Goal: Task Accomplishment & Management: Manage account settings

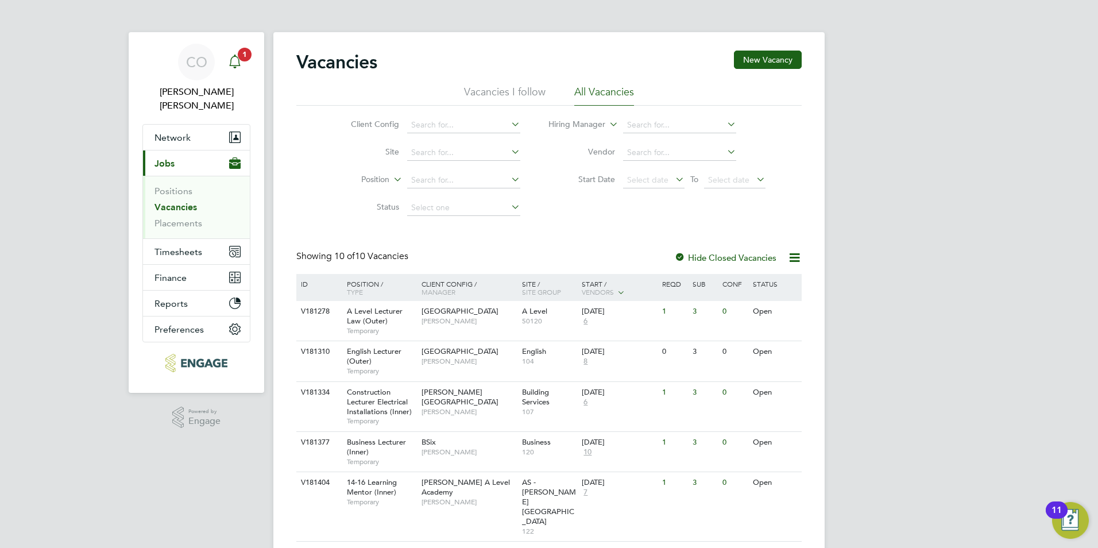
click at [227, 61] on div "Main navigation" at bounding box center [234, 62] width 23 height 23
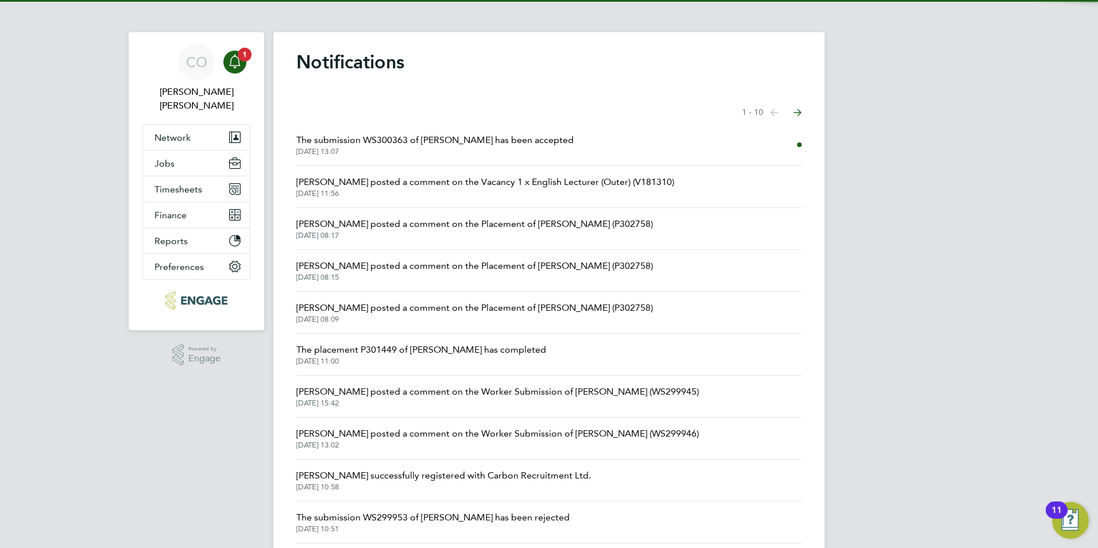
click at [372, 136] on span "The submission WS300363 of [PERSON_NAME] has been accepted" at bounding box center [434, 140] width 277 height 14
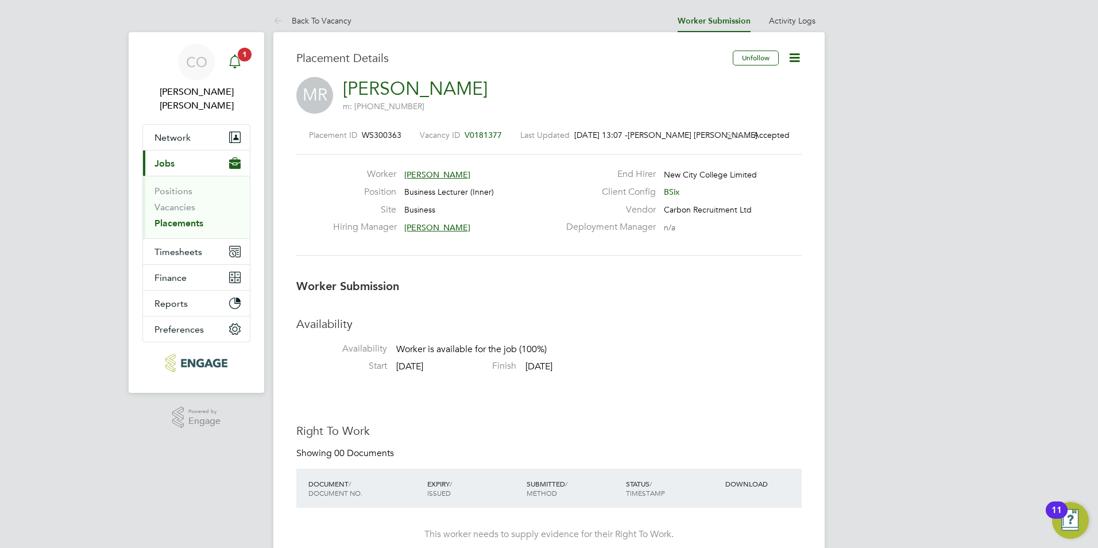
click at [246, 56] on span "1" at bounding box center [245, 55] width 14 height 14
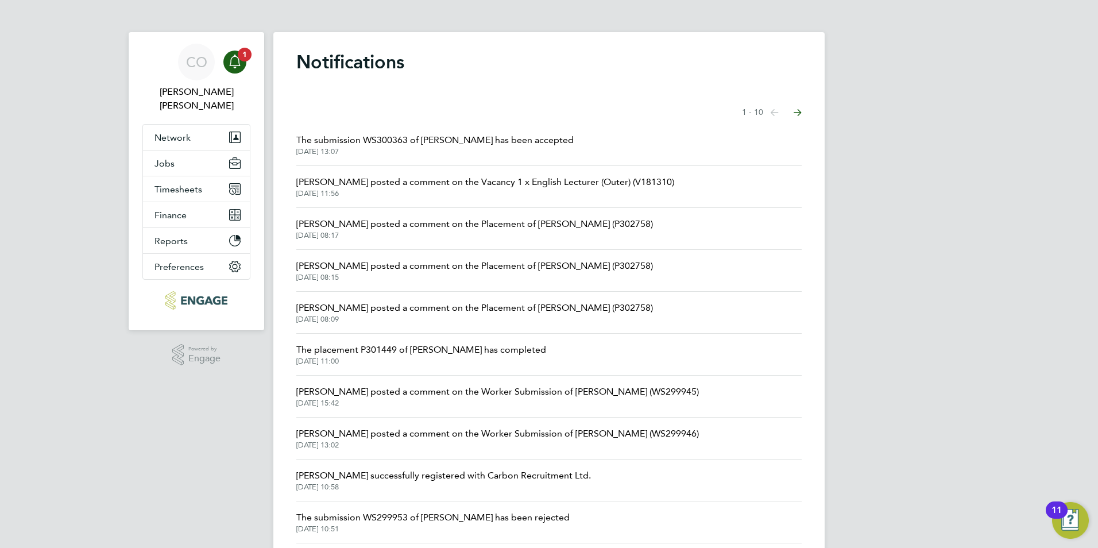
click at [439, 150] on span "[DATE] 13:07" at bounding box center [434, 151] width 277 height 9
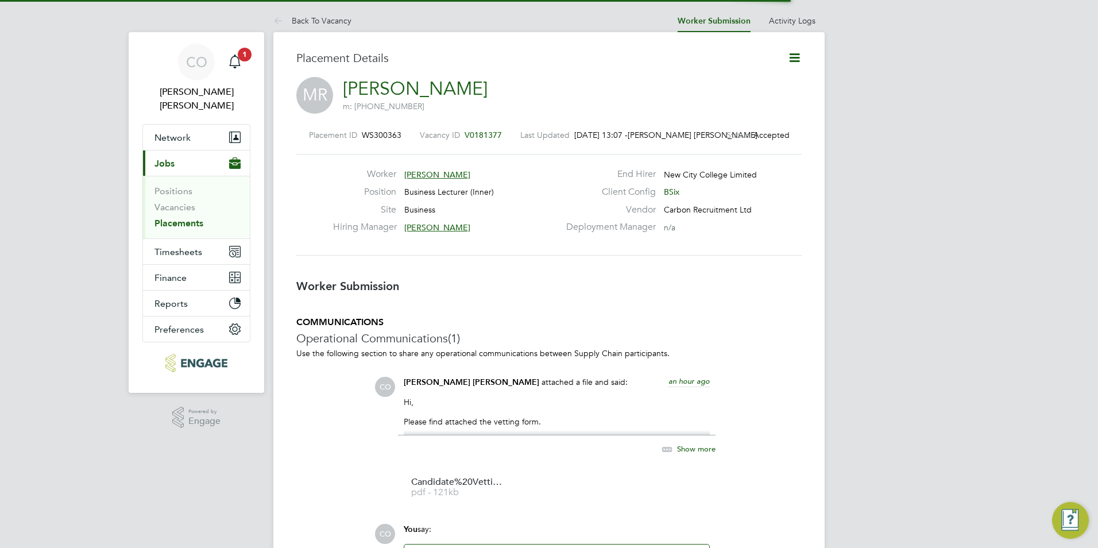
scroll to position [6, 6]
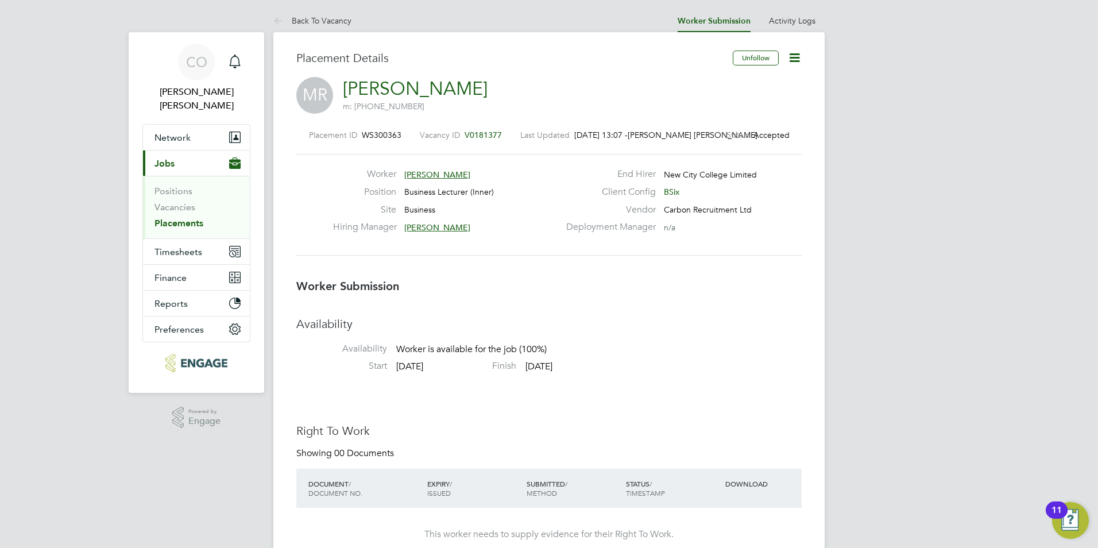
click at [454, 176] on span "Meena Raphael" at bounding box center [437, 174] width 66 height 10
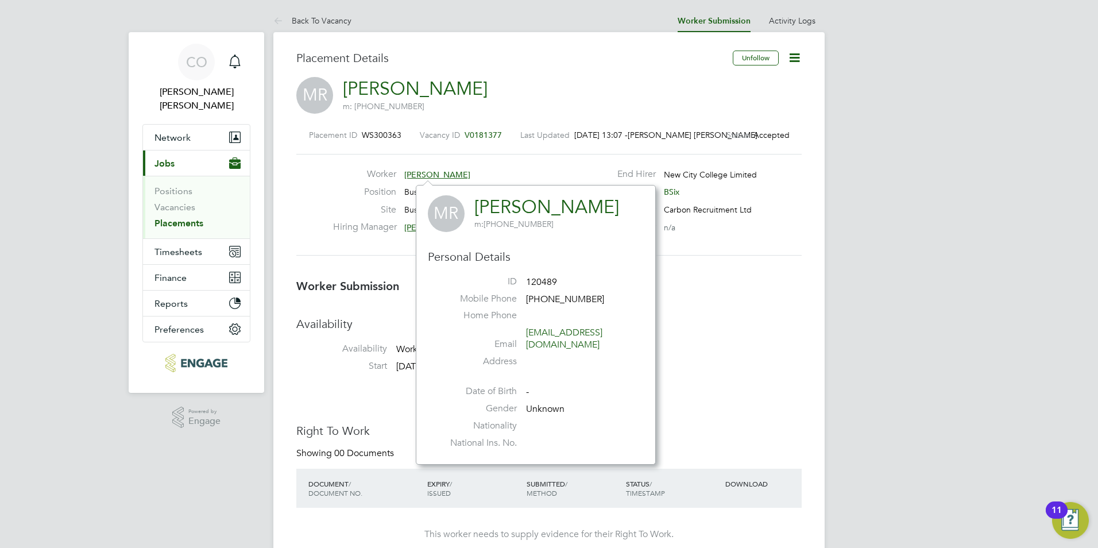
click at [791, 55] on icon at bounding box center [794, 58] width 14 height 14
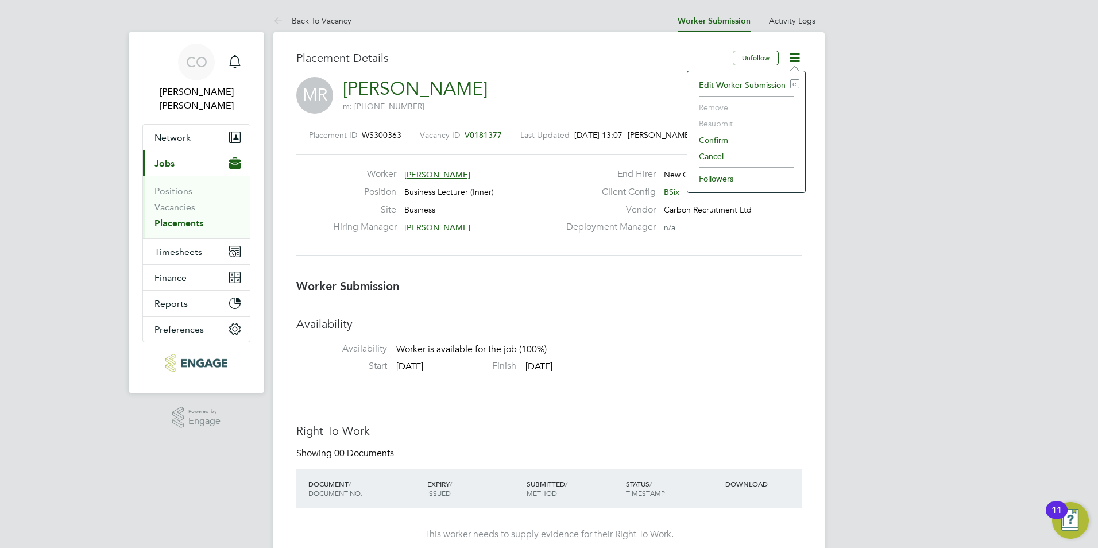
click at [769, 85] on li "Edit Worker Submission e" at bounding box center [746, 85] width 106 height 16
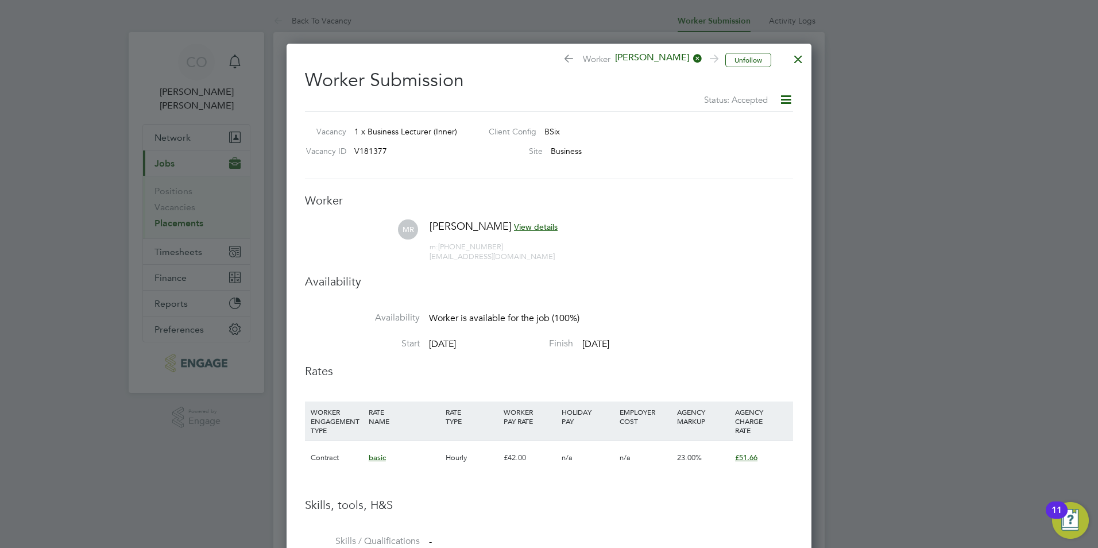
click at [524, 227] on span "View details" at bounding box center [536, 227] width 44 height 10
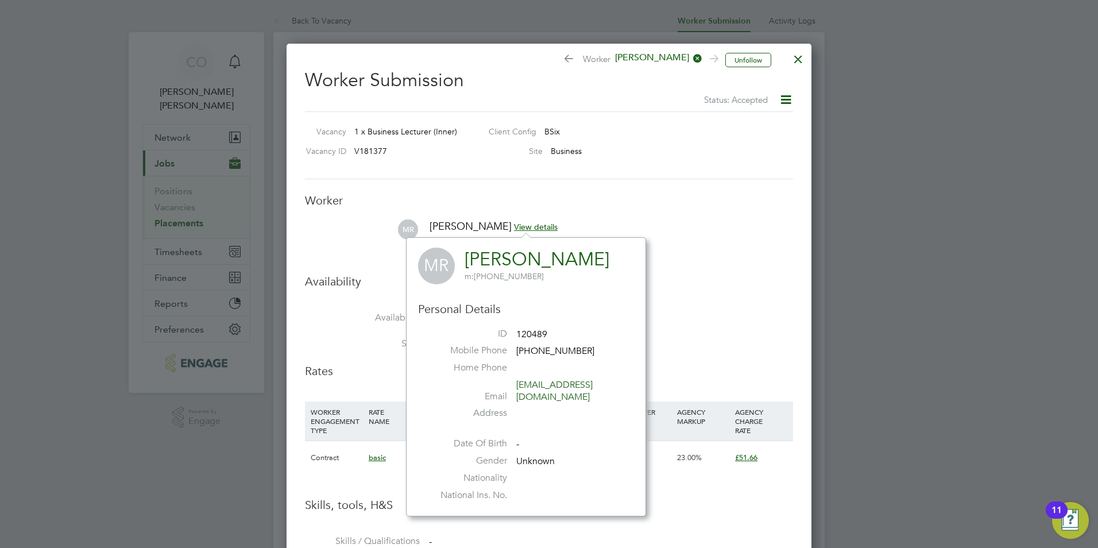
click at [660, 266] on li "MR Meena Raphael View details m: +44 7309730710 srjosephineraphael@gmail.com" at bounding box center [549, 246] width 488 height 55
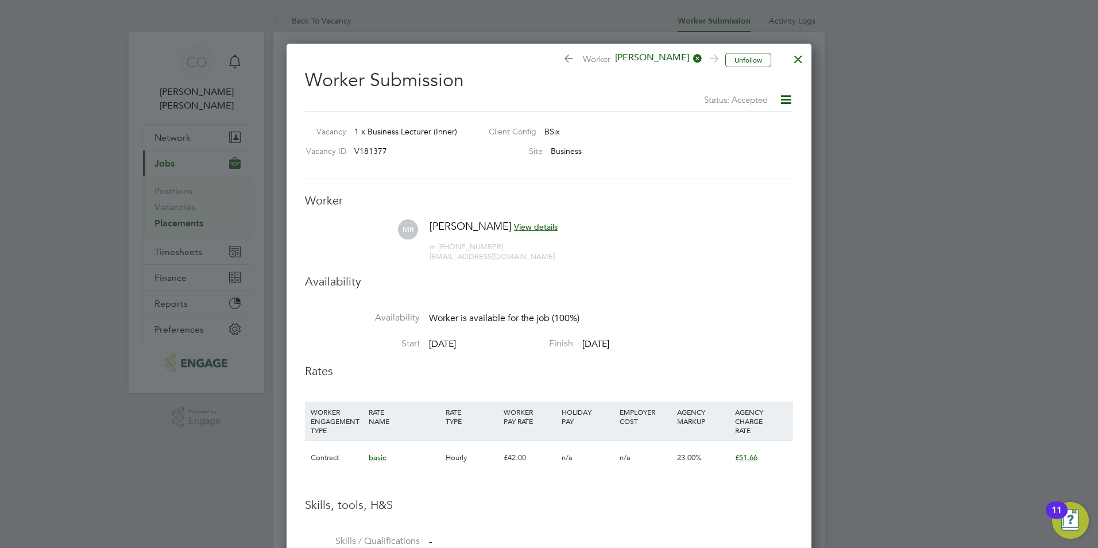
click at [795, 59] on div at bounding box center [798, 56] width 21 height 21
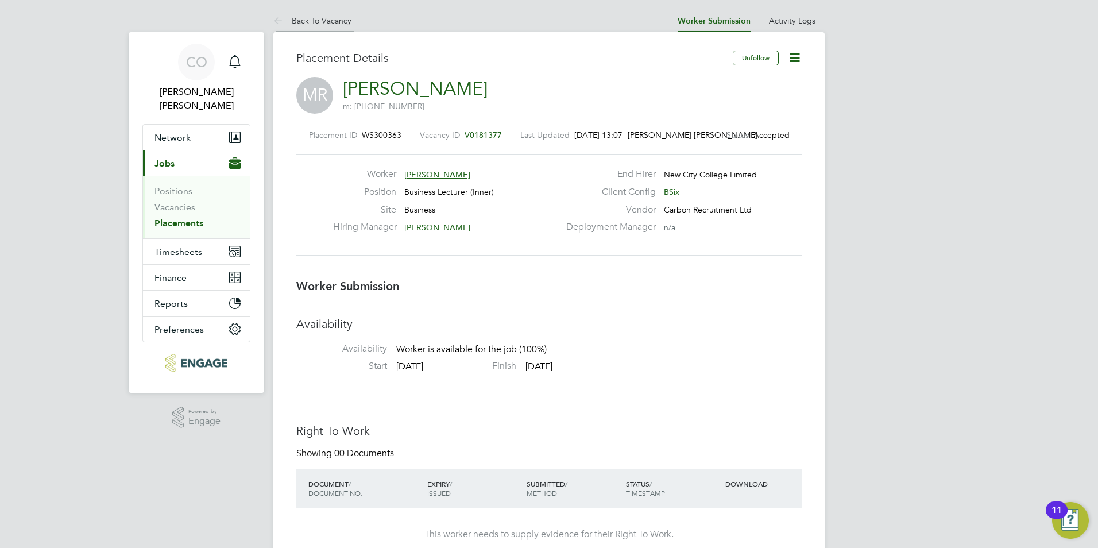
click at [274, 19] on icon at bounding box center [280, 21] width 14 height 14
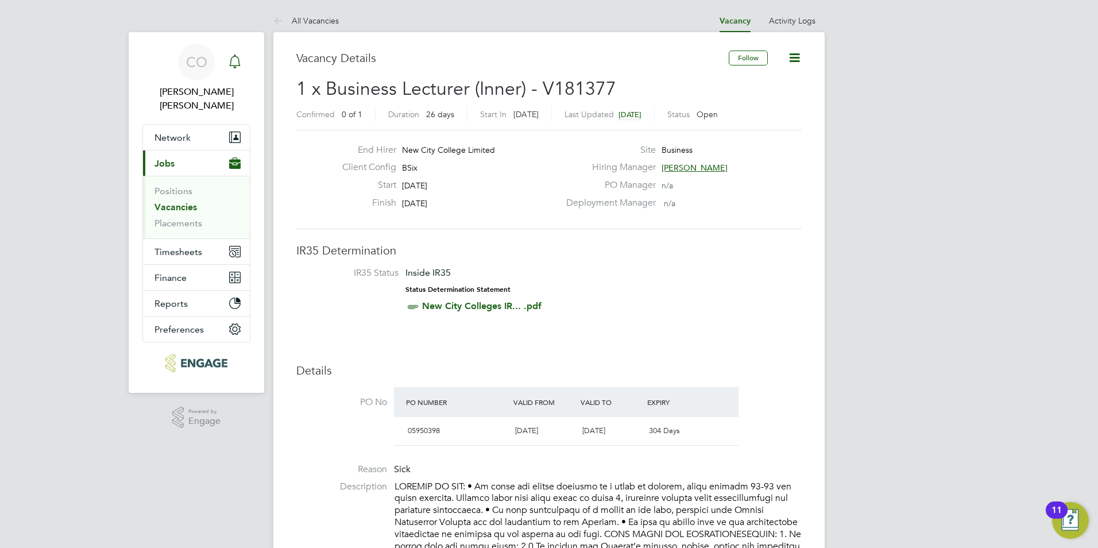
click at [241, 60] on icon "Main navigation" at bounding box center [235, 62] width 14 height 14
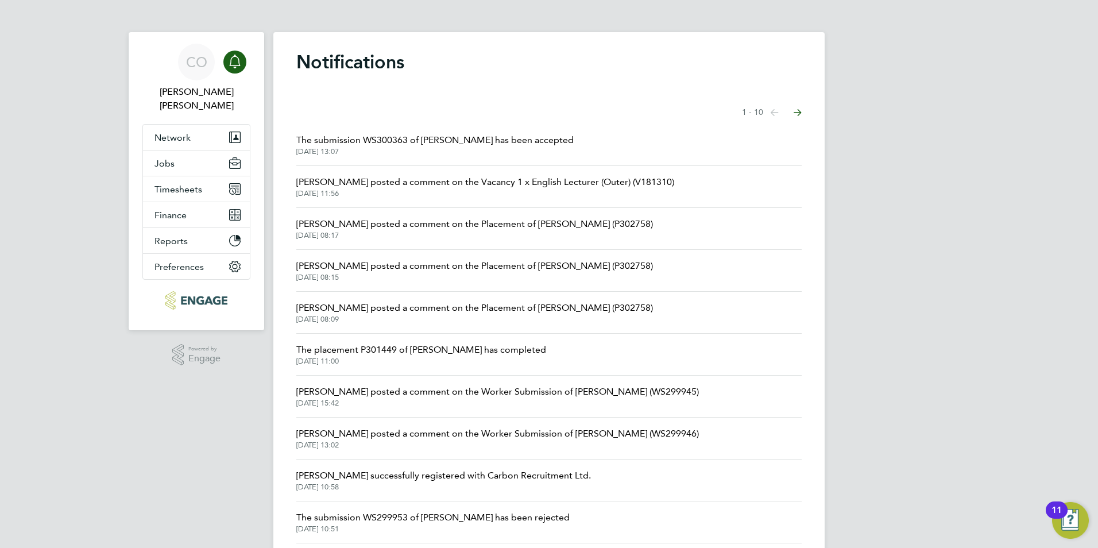
click at [389, 144] on span "The submission WS300363 of [PERSON_NAME] has been accepted" at bounding box center [434, 140] width 277 height 14
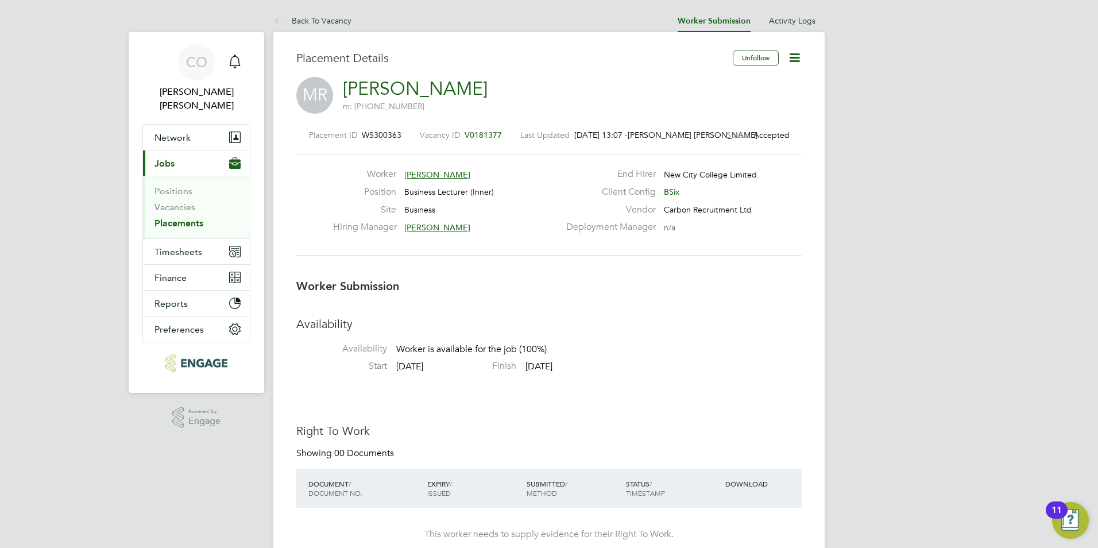
click at [436, 172] on span "Meena Raphael" at bounding box center [437, 174] width 66 height 10
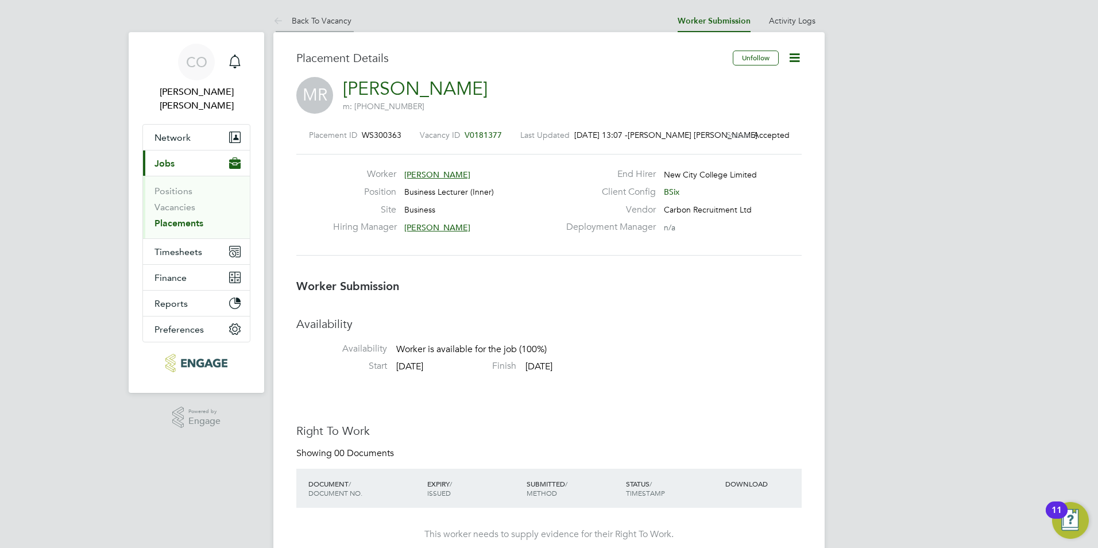
click at [292, 25] on link "Back To Vacancy" at bounding box center [312, 21] width 78 height 10
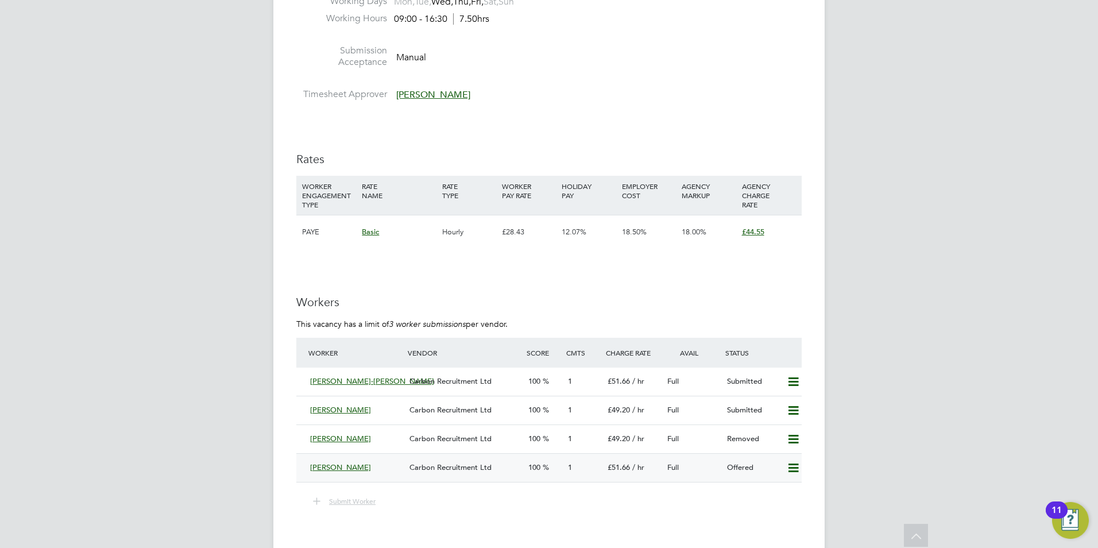
click at [332, 458] on div "Meena Raphael" at bounding box center [354, 467] width 99 height 19
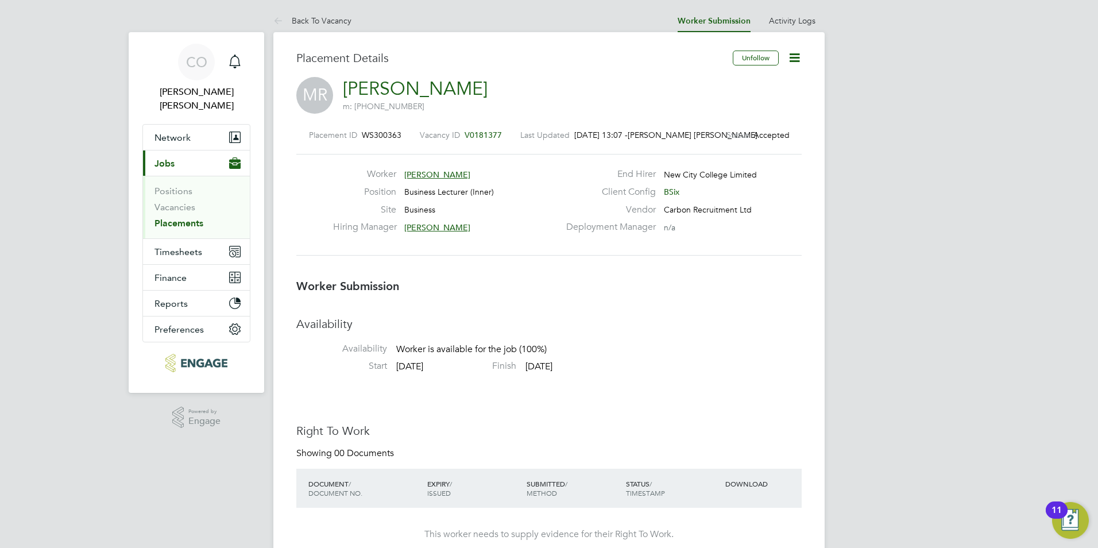
click at [794, 59] on icon at bounding box center [794, 58] width 14 height 14
click at [763, 82] on li "Edit Worker Submission e" at bounding box center [746, 85] width 106 height 16
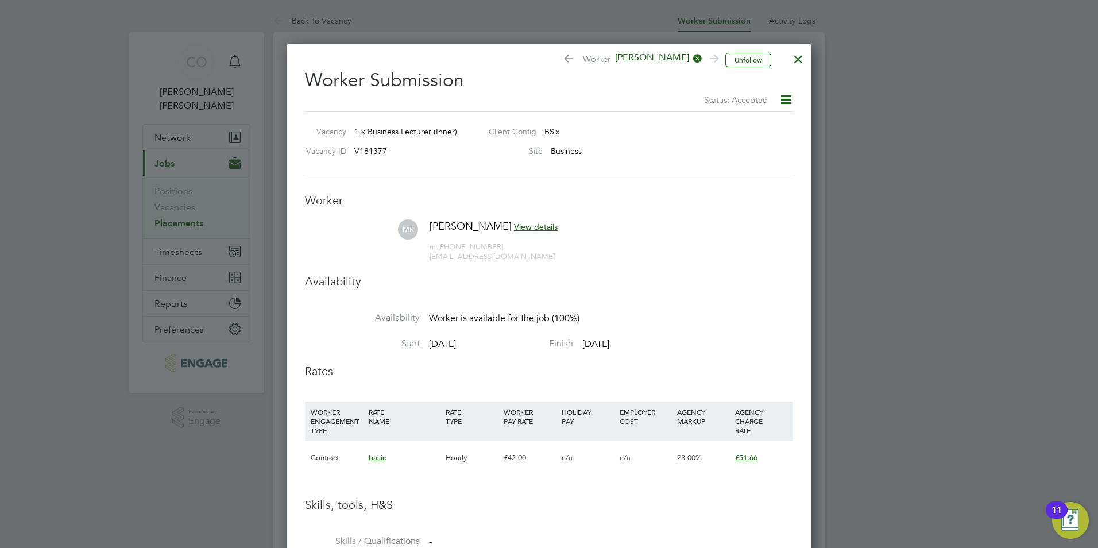
click at [527, 223] on span "View details" at bounding box center [536, 227] width 44 height 10
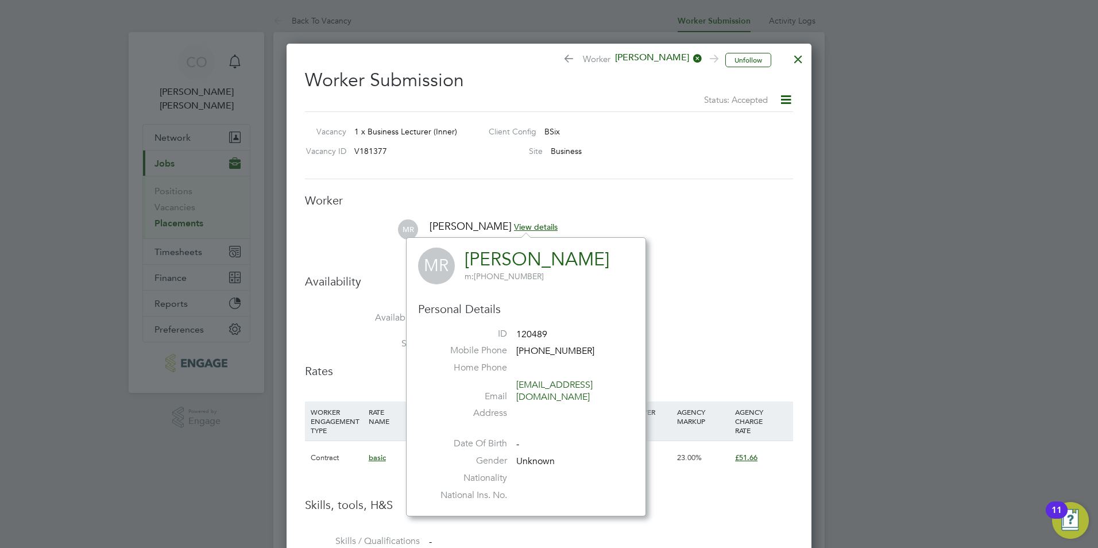
click at [671, 216] on ul "Worker MR Meena Raphael View details m: +44 7309730710 srjosephineraphael@gmail…" at bounding box center [549, 402] width 488 height 419
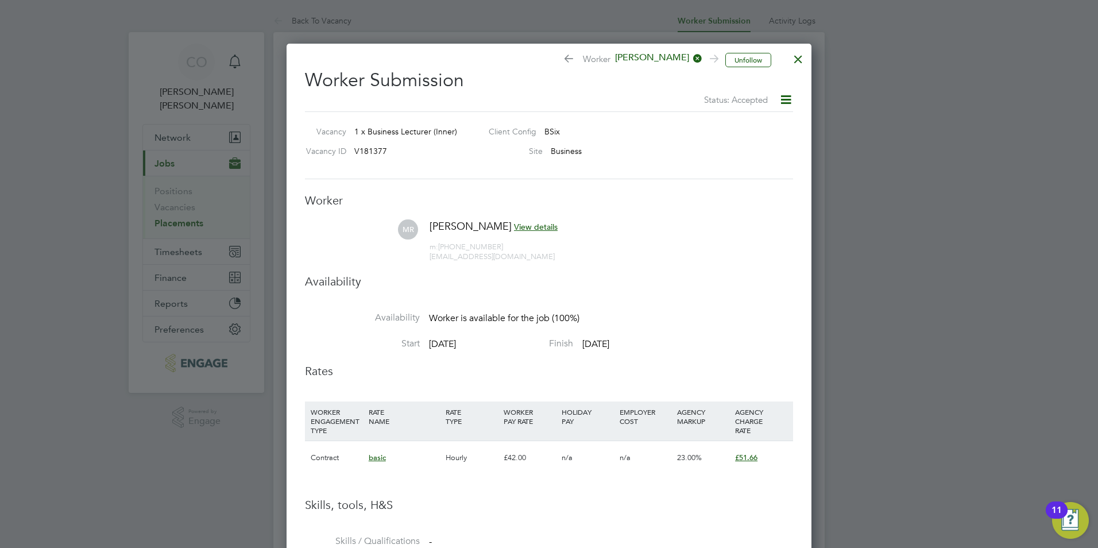
click at [787, 65] on h2 "Worker Submission Status: Accepted" at bounding box center [549, 83] width 488 height 47
click at [791, 60] on div at bounding box center [798, 56] width 21 height 21
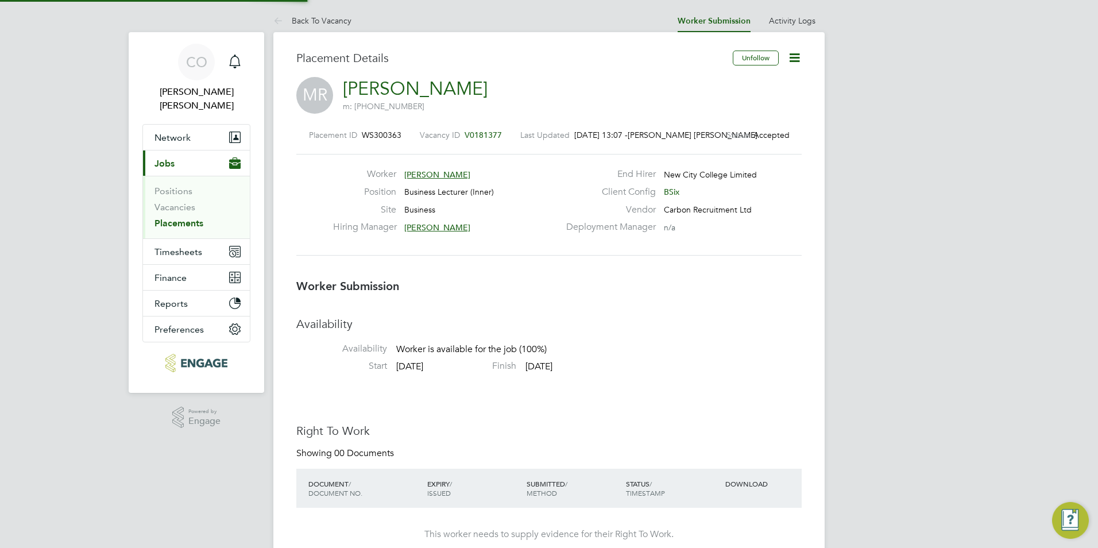
click at [791, 60] on icon at bounding box center [794, 58] width 14 height 14
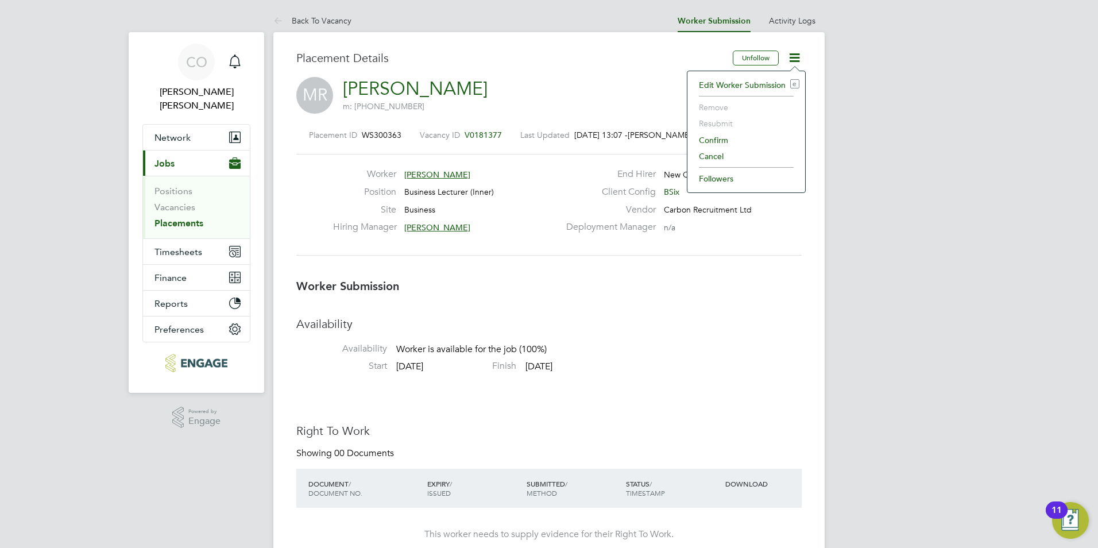
click at [726, 136] on li "Confirm" at bounding box center [746, 140] width 106 height 16
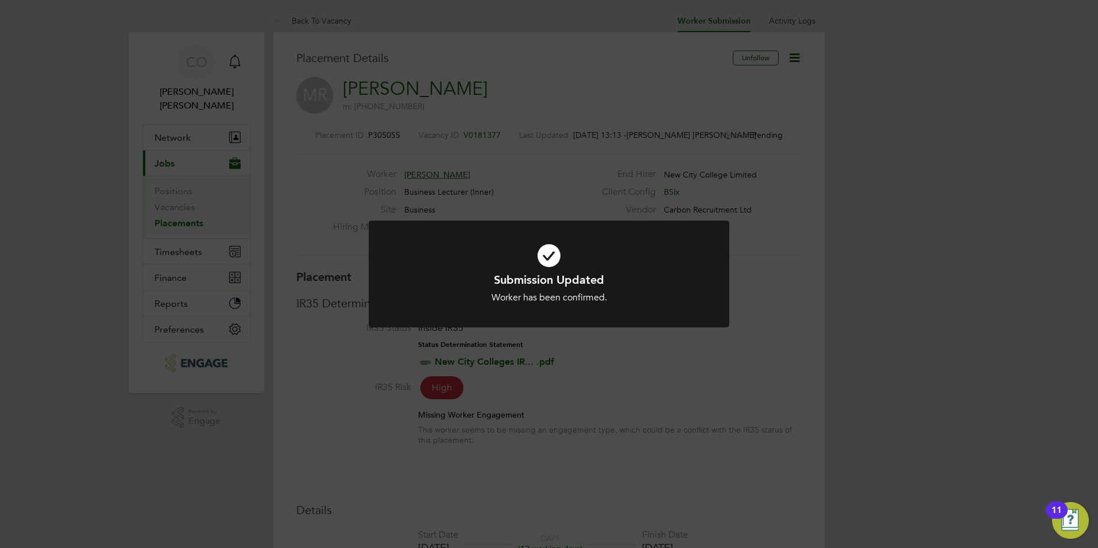
click at [648, 197] on div "Submission Updated Worker has been confirmed. Cancel Okay" at bounding box center [549, 274] width 1098 height 548
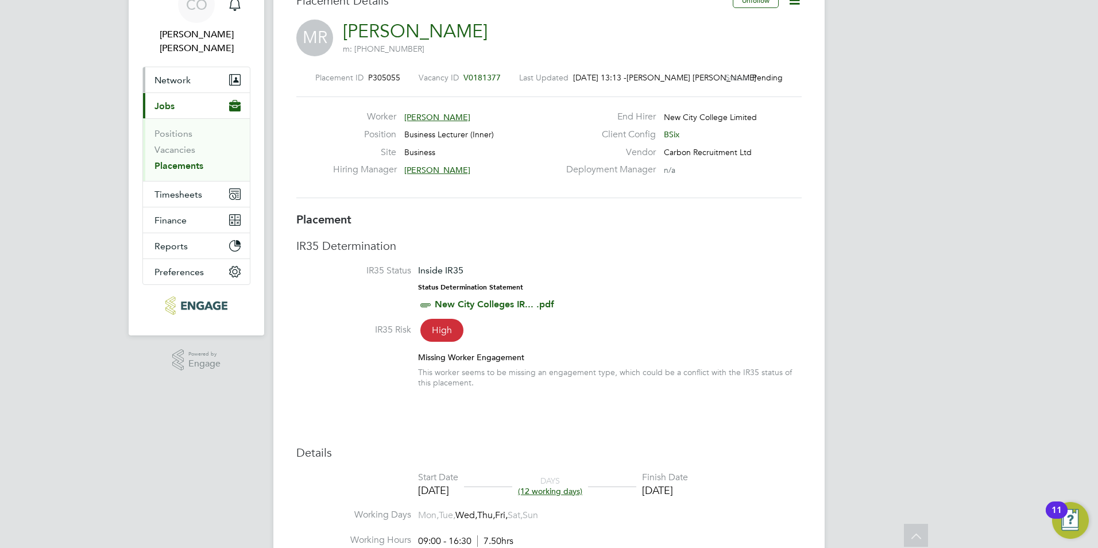
click at [179, 75] on span "Network" at bounding box center [172, 80] width 36 height 11
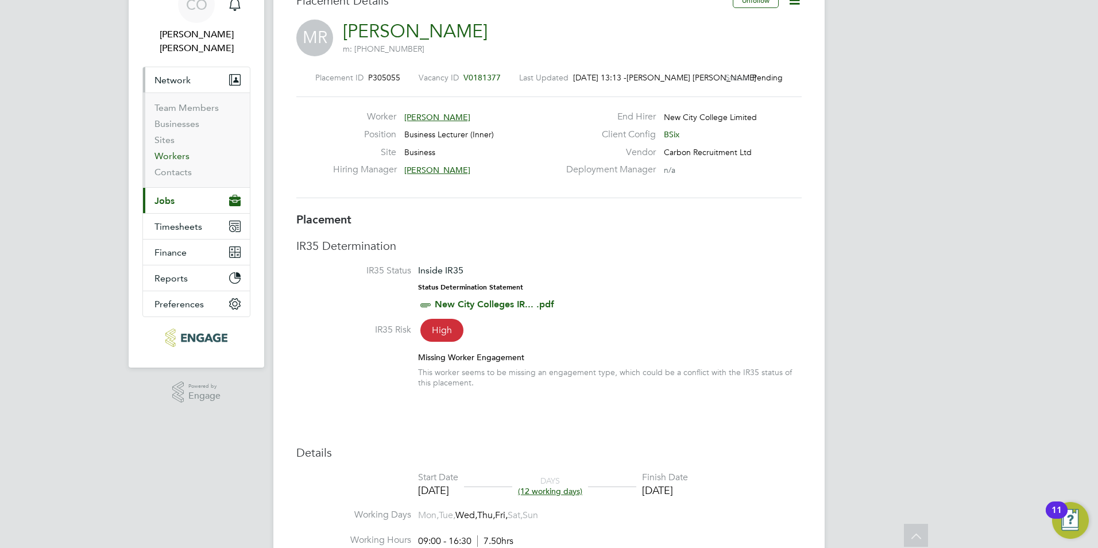
click at [177, 150] on link "Workers" at bounding box center [171, 155] width 35 height 11
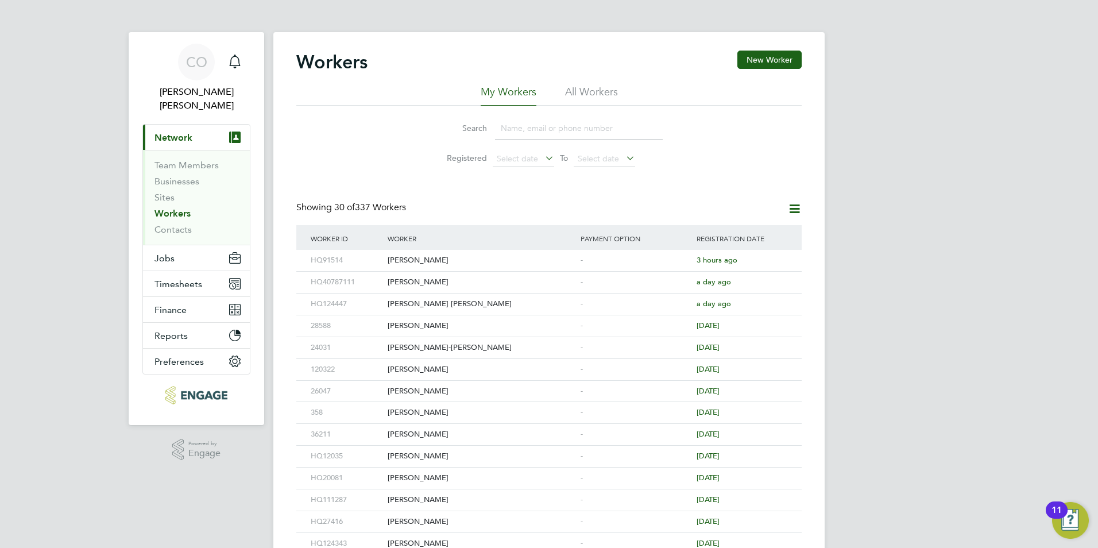
click at [546, 129] on input at bounding box center [579, 128] width 168 height 22
type input "meena"
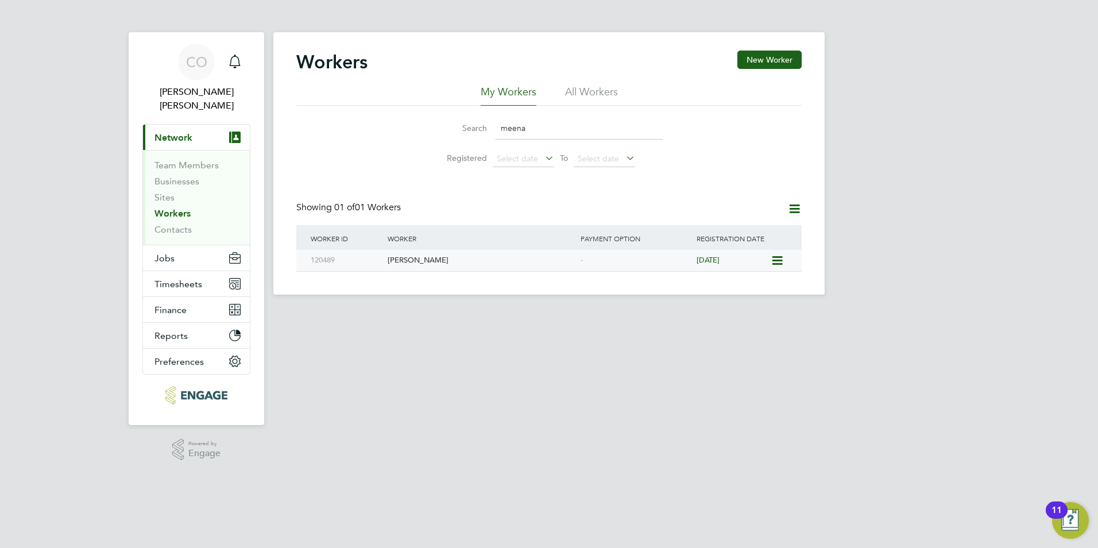
click at [421, 255] on div "Meena Raphael" at bounding box center [481, 260] width 193 height 21
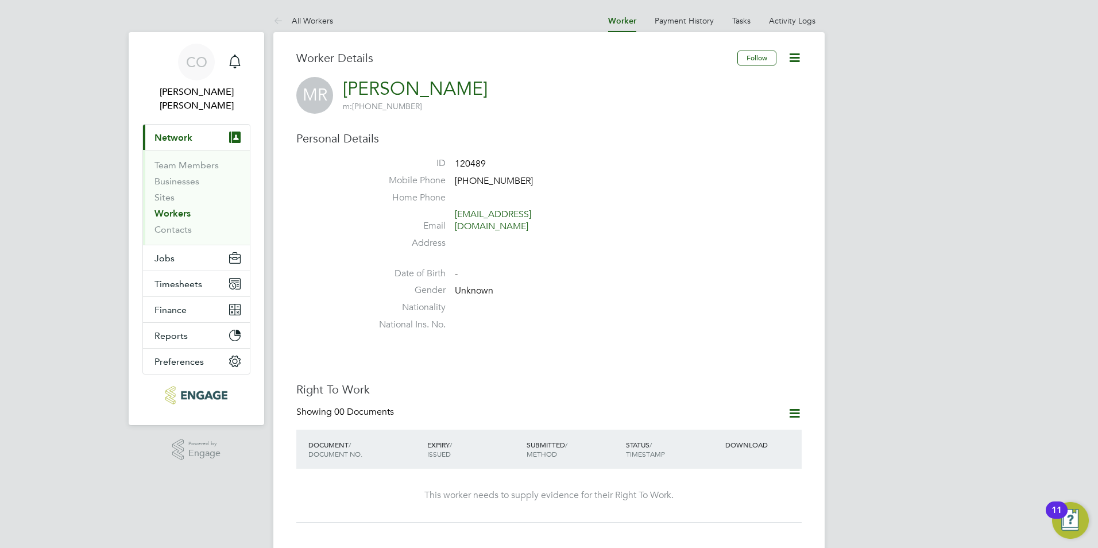
click at [787, 51] on icon at bounding box center [794, 58] width 14 height 14
click at [703, 127] on li "Edit Personal Details e" at bounding box center [729, 134] width 144 height 16
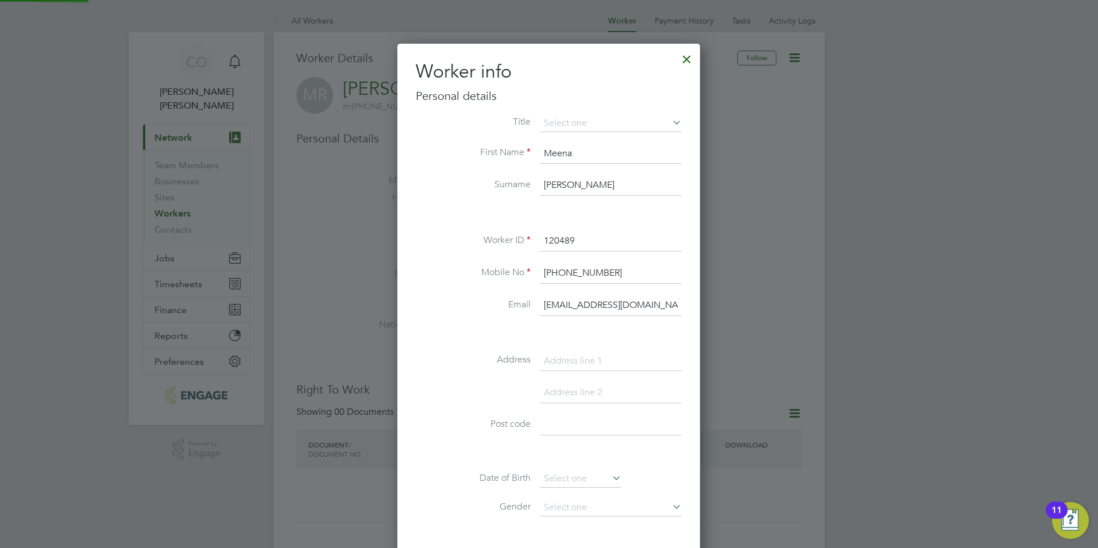
scroll to position [649, 304]
click at [489, 251] on li "Worker ID 120489" at bounding box center [549, 247] width 266 height 32
drag, startPoint x: 610, startPoint y: 188, endPoint x: 492, endPoint y: 179, distance: 118.7
click at [507, 187] on li "Surname Raphael" at bounding box center [549, 191] width 266 height 32
click at [511, 189] on label "Surname" at bounding box center [473, 185] width 115 height 12
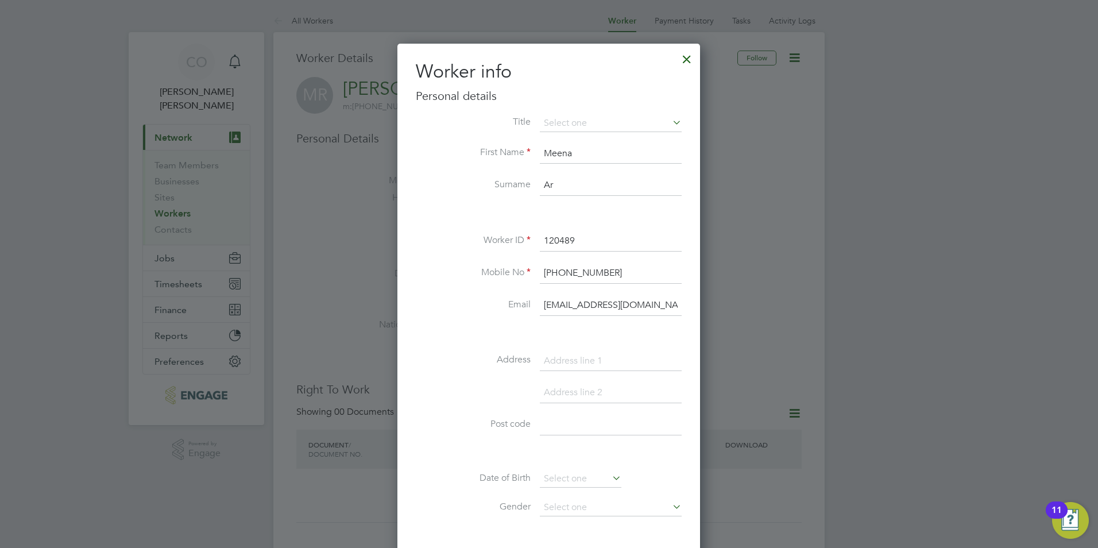
click at [563, 182] on input "Ar" at bounding box center [611, 185] width 142 height 21
type input "Arakkal"
click at [632, 126] on input at bounding box center [611, 123] width 142 height 17
drag, startPoint x: 620, startPoint y: 147, endPoint x: 618, endPoint y: 155, distance: 8.1
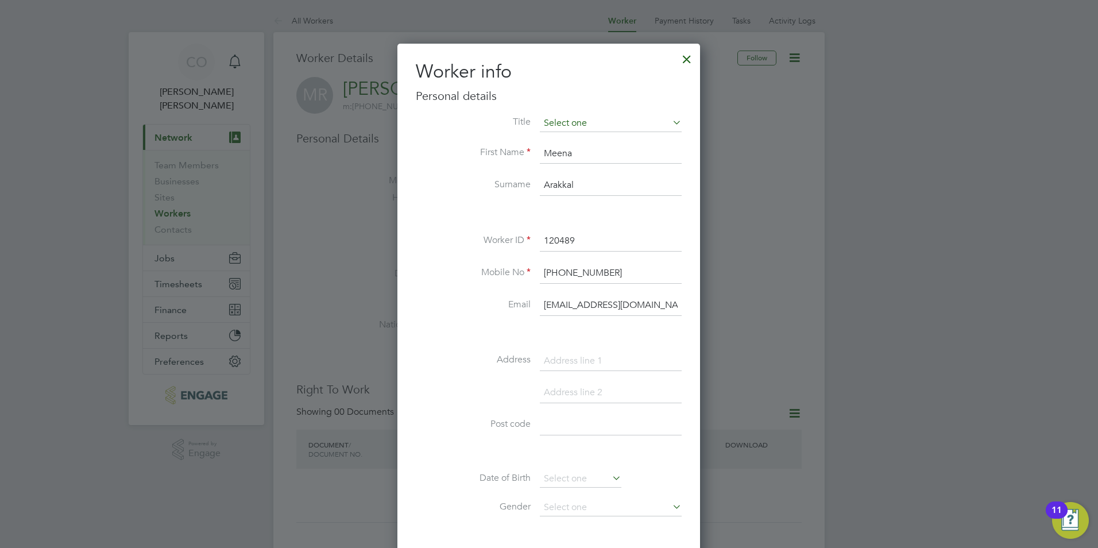
click at [606, 164] on li "Miss" at bounding box center [610, 169] width 143 height 15
type input "Miss"
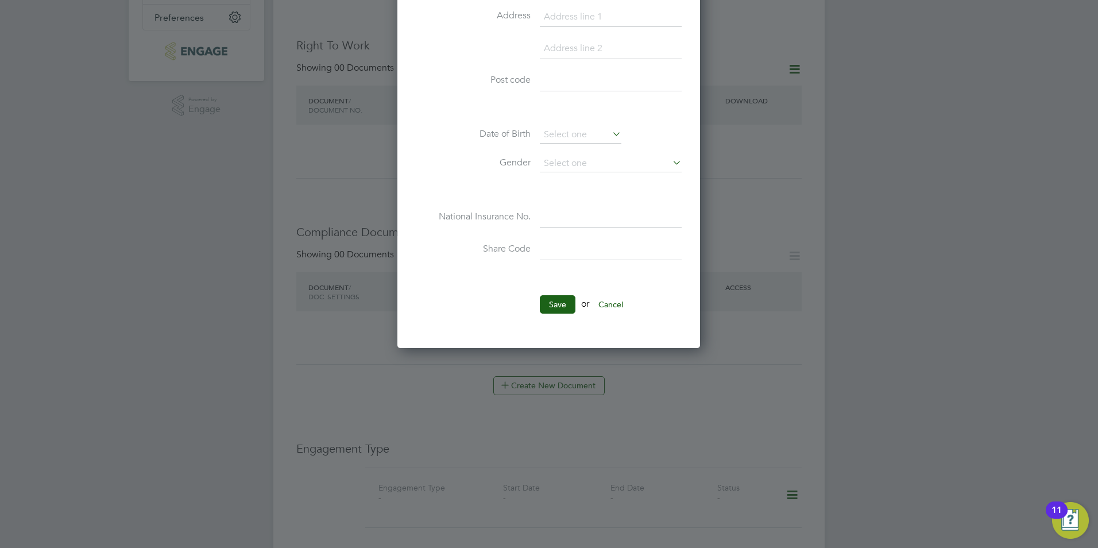
scroll to position [459, 0]
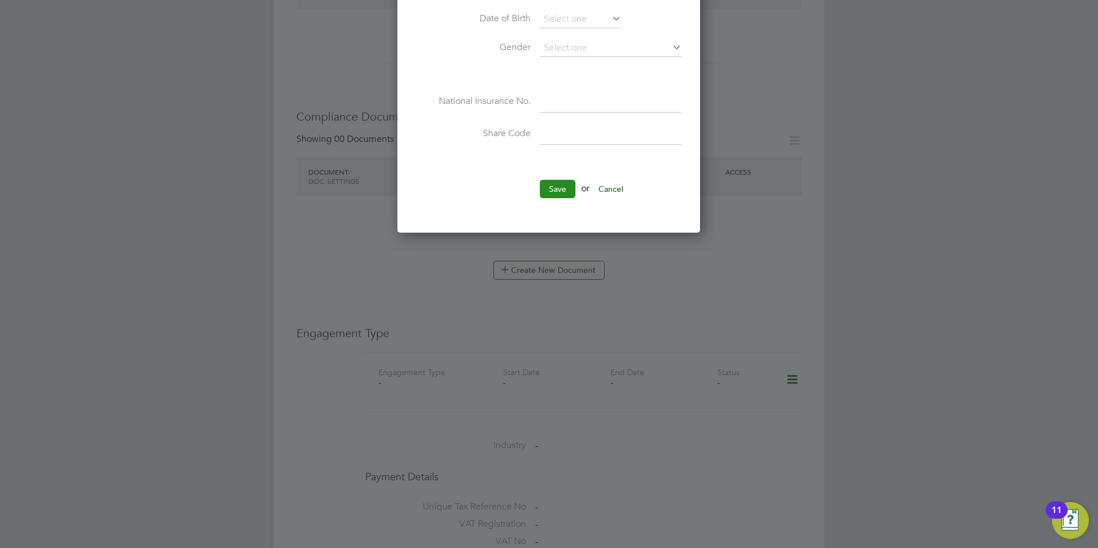
click at [558, 196] on button "Save" at bounding box center [558, 189] width 36 height 18
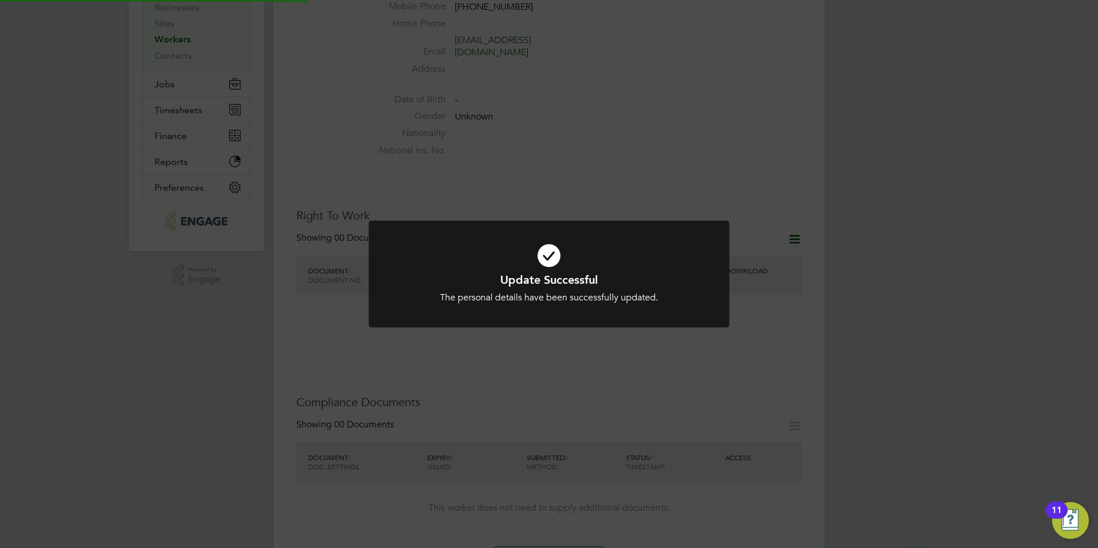
scroll to position [0, 0]
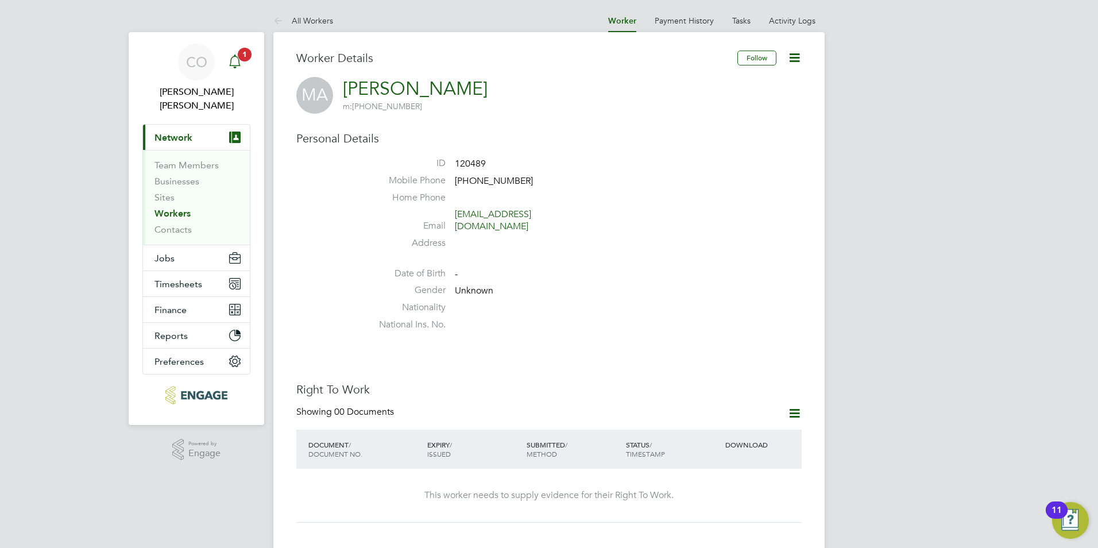
click at [232, 66] on icon "Main navigation" at bounding box center [234, 60] width 11 height 11
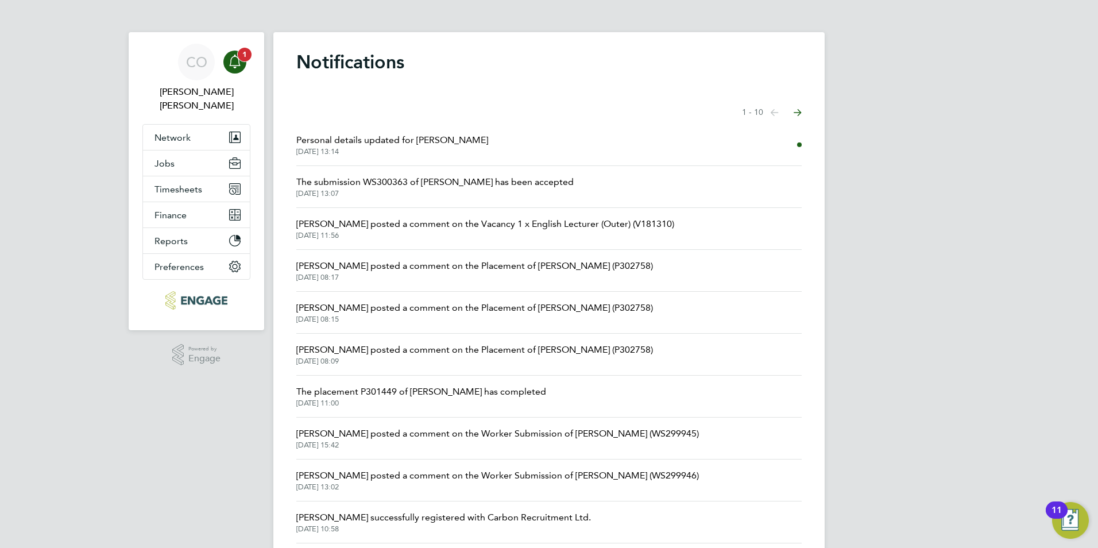
click at [242, 72] on link "Notifications 1" at bounding box center [234, 62] width 23 height 37
click at [243, 65] on div "Main navigation" at bounding box center [234, 62] width 23 height 23
click at [237, 64] on icon "Main navigation" at bounding box center [235, 62] width 14 height 14
